Goal: Understand process/instructions: Learn how to perform a task or action

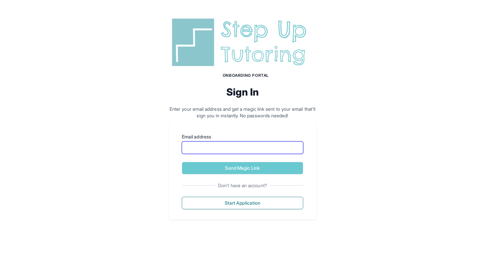
click at [193, 148] on input "Email address" at bounding box center [242, 147] width 121 height 13
type input "**********"
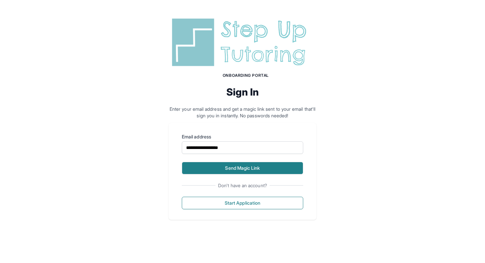
click at [231, 167] on button "Send Magic Link" at bounding box center [242, 168] width 121 height 13
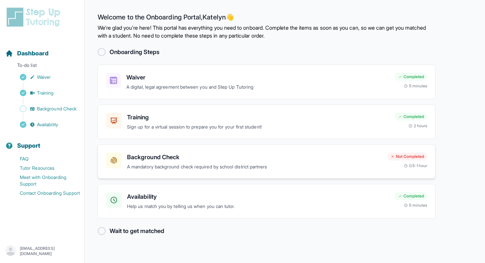
click at [236, 169] on p "A mandatory background check required by school district partners" at bounding box center [254, 167] width 255 height 8
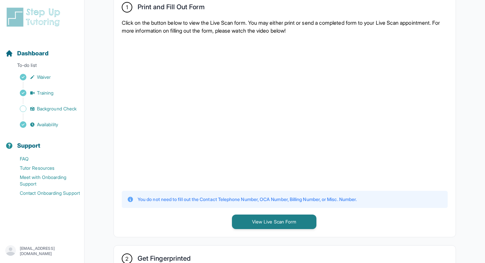
scroll to position [140, 0]
click at [237, 219] on button "View Live Scan Form" at bounding box center [274, 221] width 84 height 15
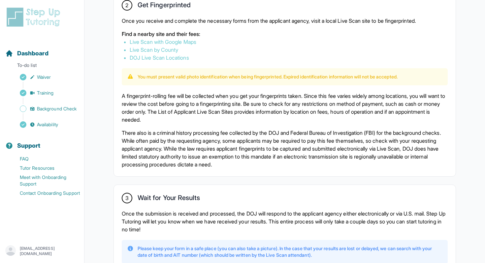
scroll to position [391, 0]
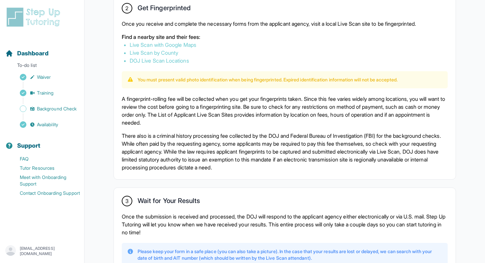
click at [148, 43] on link "Live Scan with Google Maps" at bounding box center [163, 45] width 67 height 7
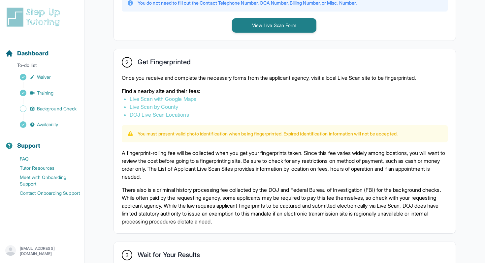
scroll to position [321, 0]
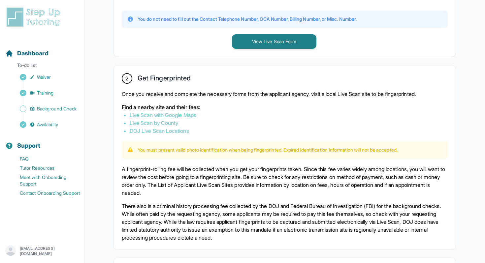
click at [280, 43] on button "View Live Scan Form" at bounding box center [274, 41] width 84 height 15
